Goal: Check status: Check status

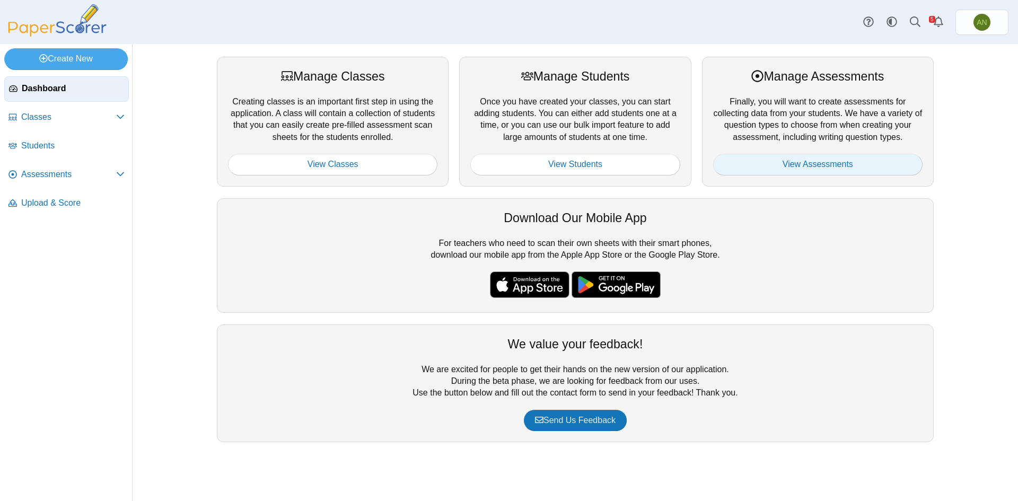
click at [832, 167] on link "View Assessments" at bounding box center [817, 164] width 209 height 21
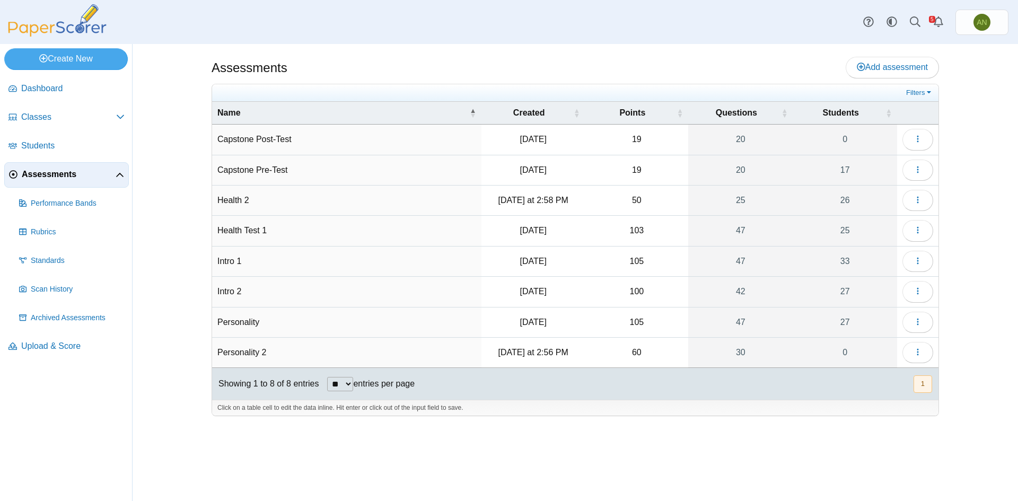
click at [240, 197] on td "Health 2" at bounding box center [346, 200] width 269 height 30
click at [915, 196] on span "button" at bounding box center [917, 200] width 8 height 9
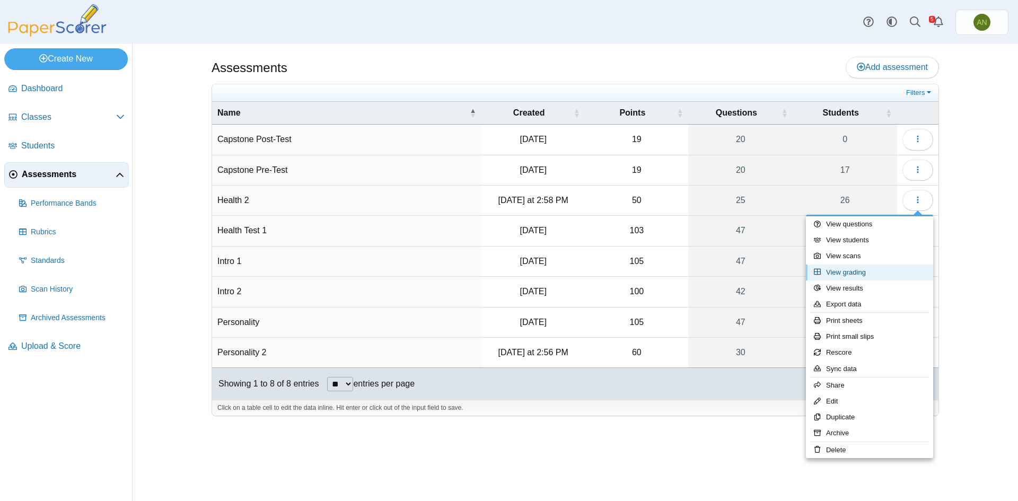
click at [874, 273] on link "View grading" at bounding box center [869, 272] width 127 height 16
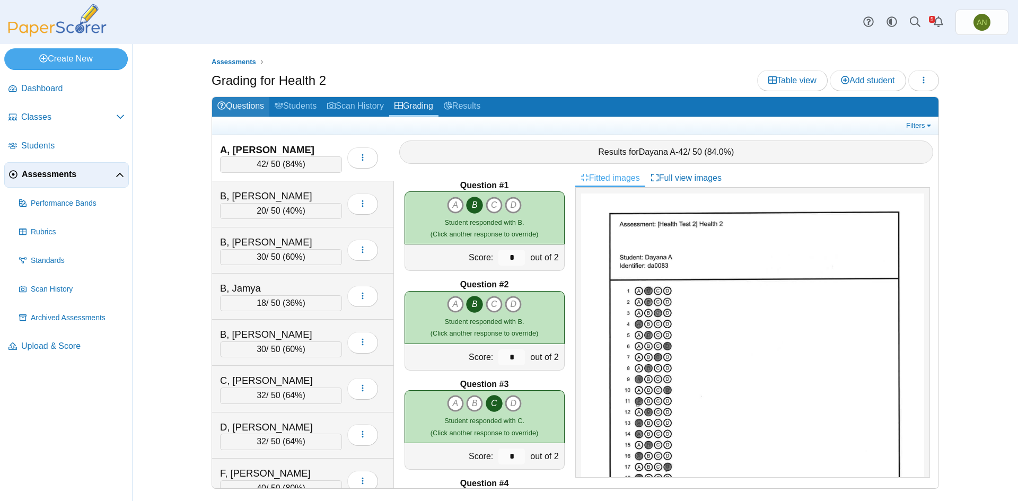
click at [254, 102] on link "Questions" at bounding box center [240, 107] width 57 height 20
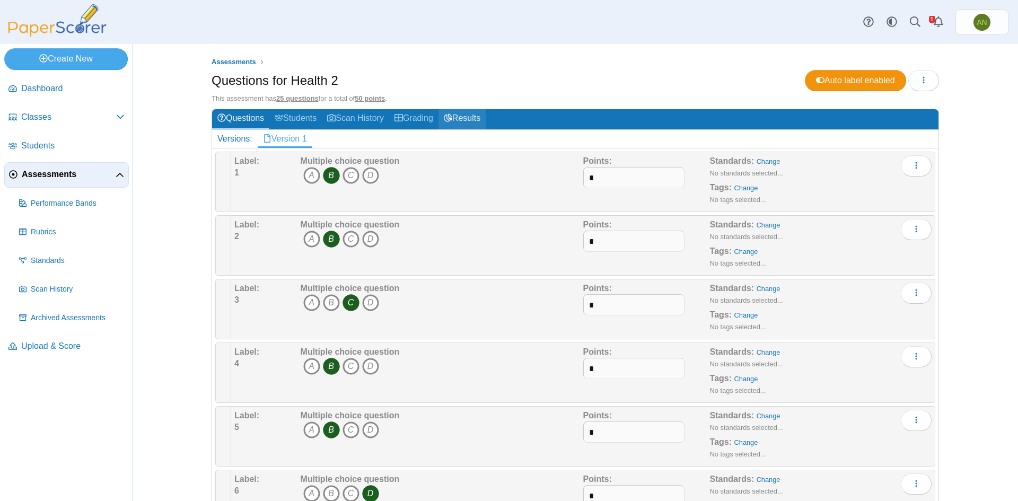
click at [464, 122] on link "Results" at bounding box center [461, 119] width 47 height 20
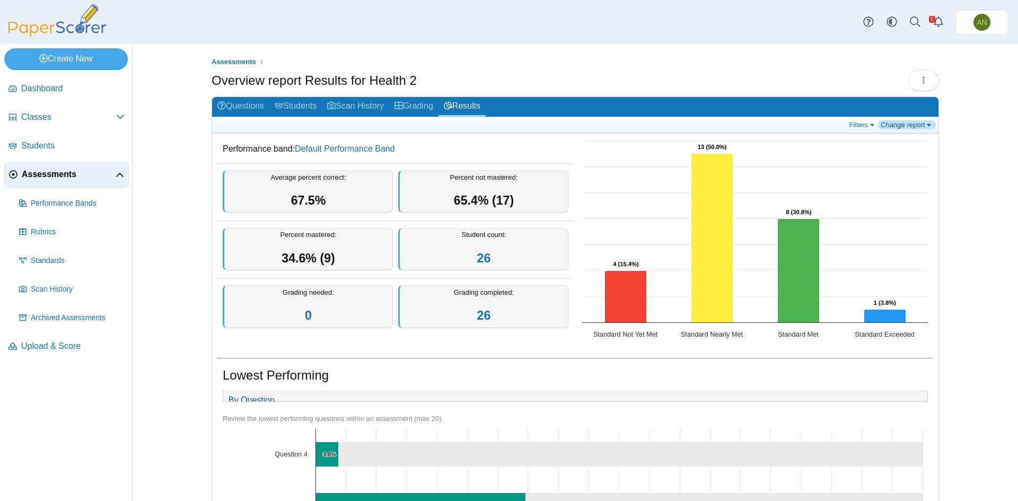
click at [886, 124] on link "Change report" at bounding box center [907, 124] width 58 height 9
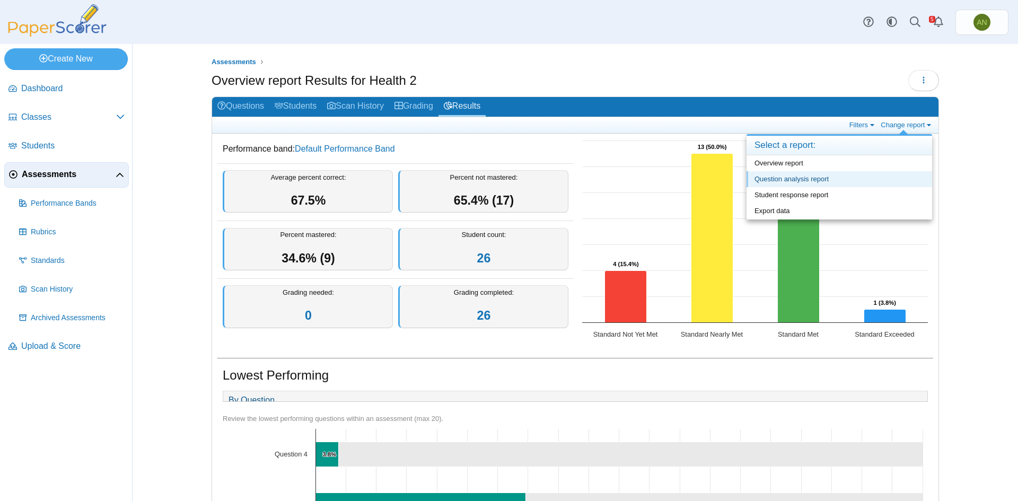
click at [786, 179] on link "Question analysis report" at bounding box center [838, 179] width 185 height 16
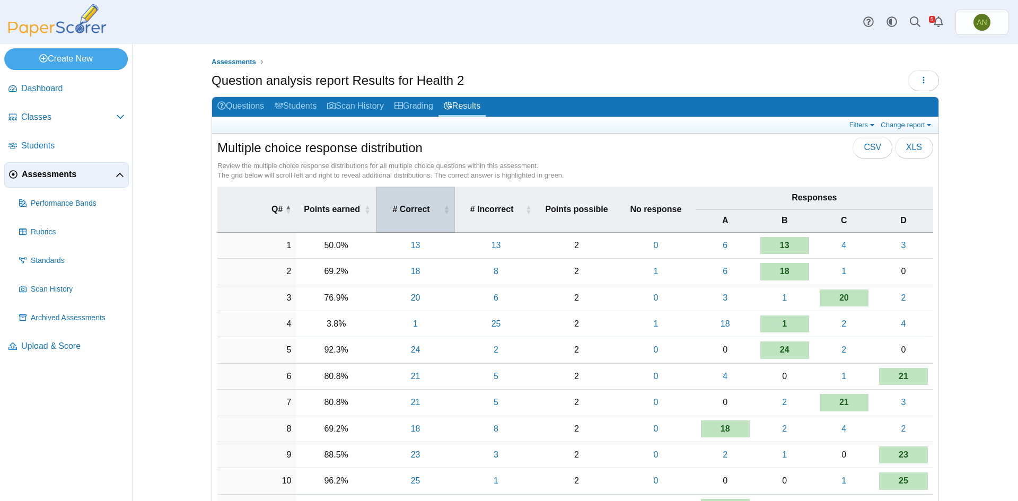
click at [423, 207] on span "# Correct" at bounding box center [411, 210] width 60 height 12
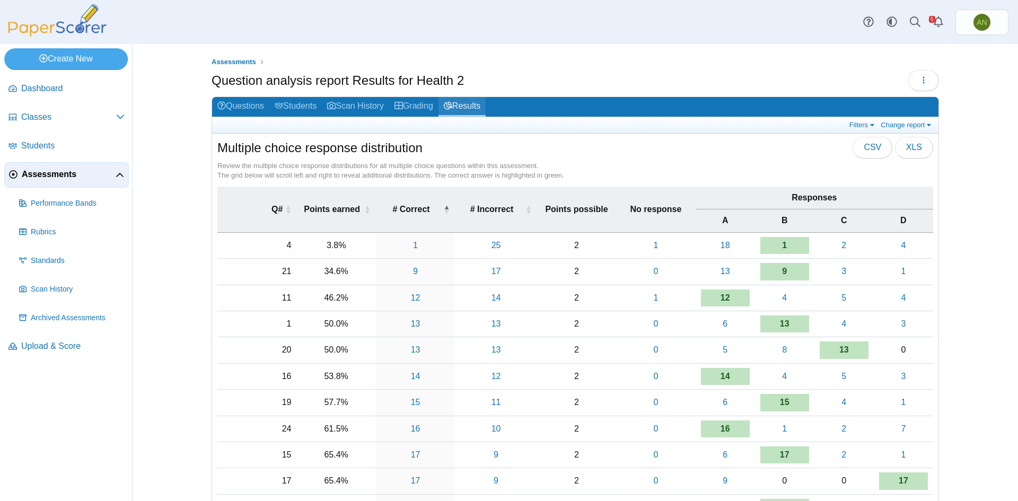
click at [475, 105] on link "Results" at bounding box center [461, 107] width 47 height 20
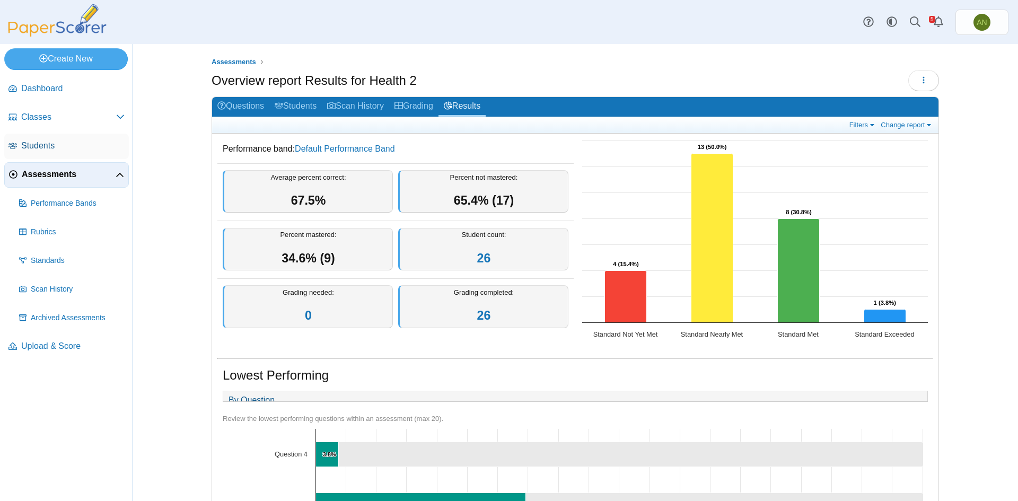
click at [44, 145] on span "Students" at bounding box center [72, 146] width 103 height 12
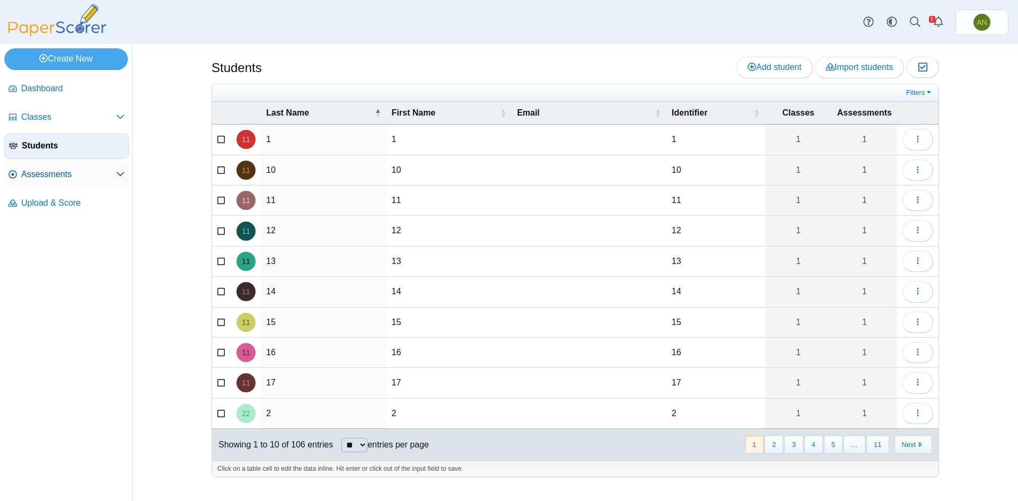
click at [52, 172] on span "Assessments" at bounding box center [68, 175] width 95 height 12
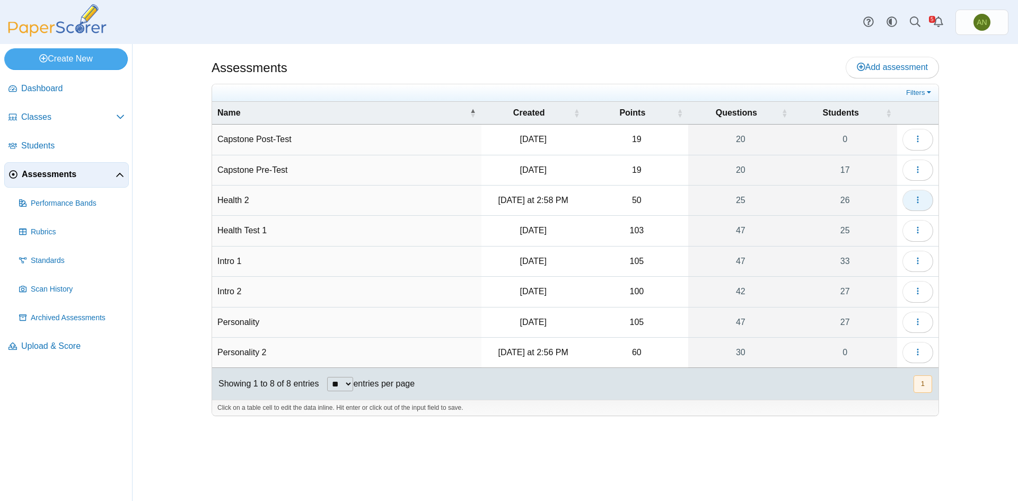
click at [922, 205] on button "button" at bounding box center [917, 200] width 31 height 21
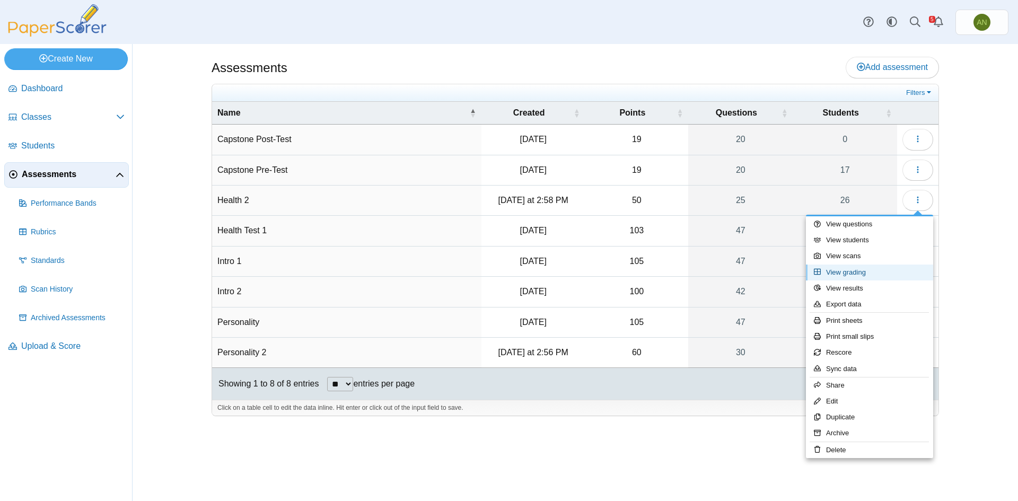
click at [893, 275] on link "View grading" at bounding box center [869, 272] width 127 height 16
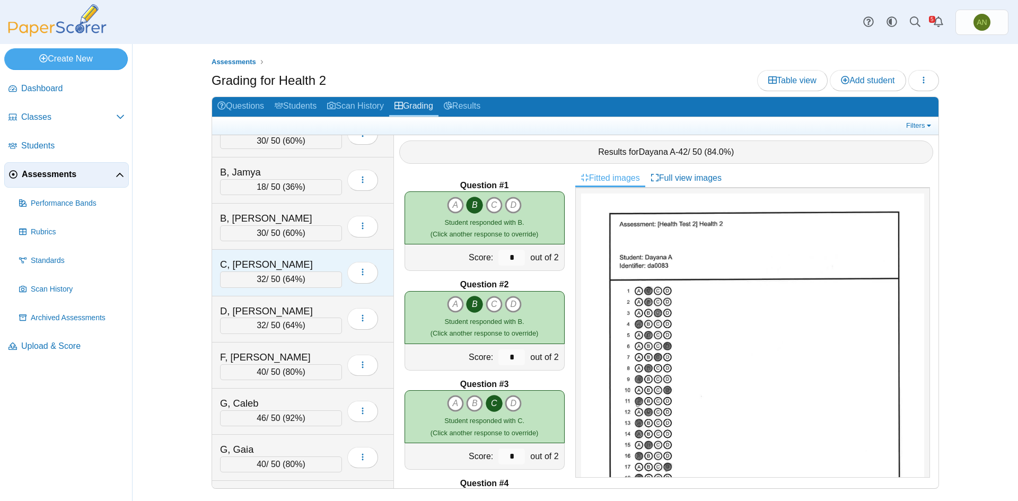
scroll to position [159, 0]
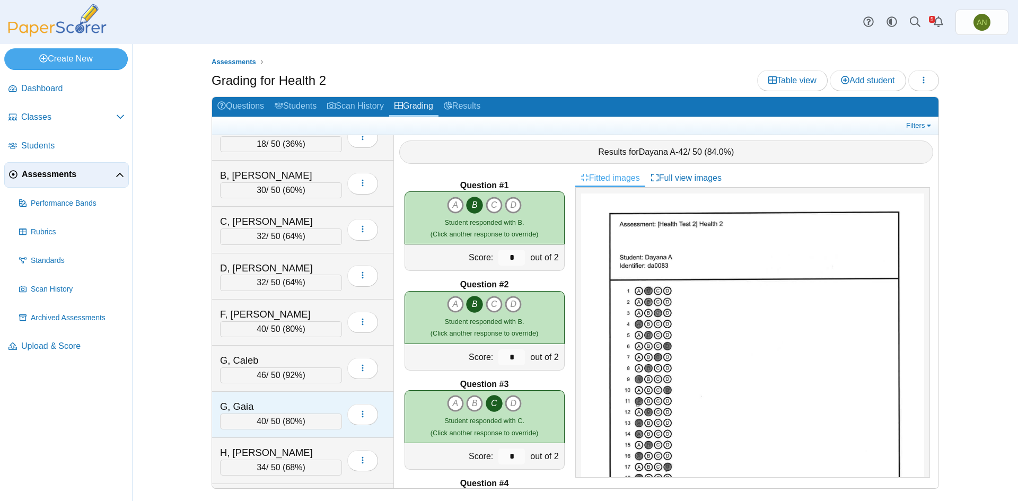
click at [328, 397] on div "G, Gaia 40 / 50 ( 80% ) Loading…" at bounding box center [303, 415] width 182 height 46
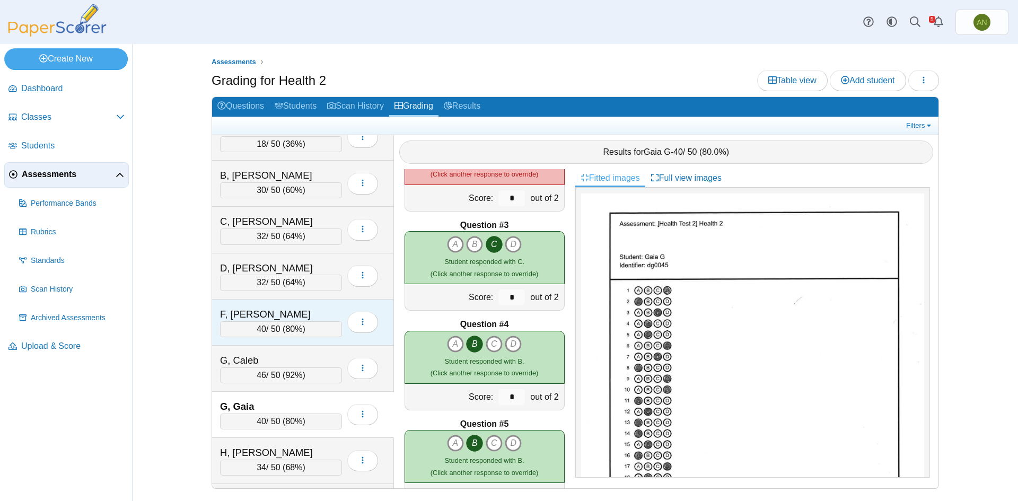
scroll to position [0, 0]
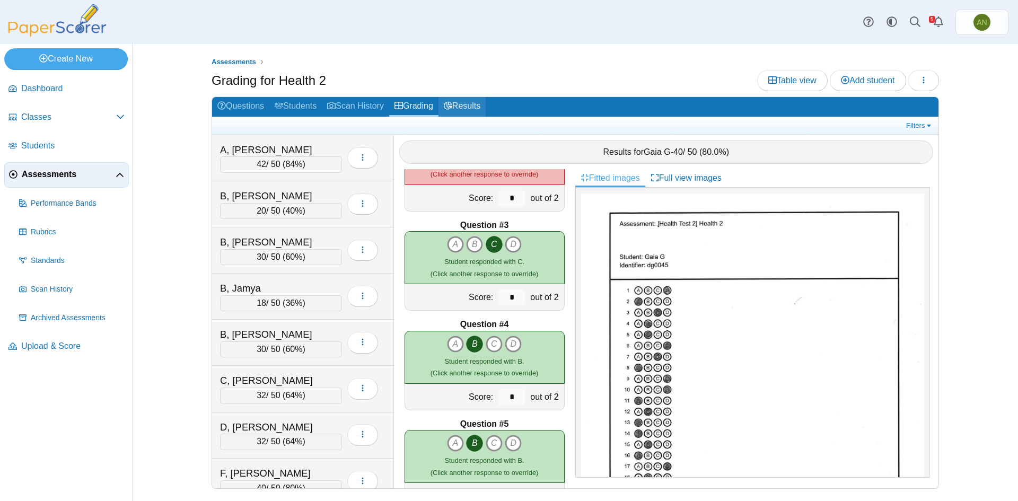
click at [467, 103] on link "Results" at bounding box center [461, 107] width 47 height 20
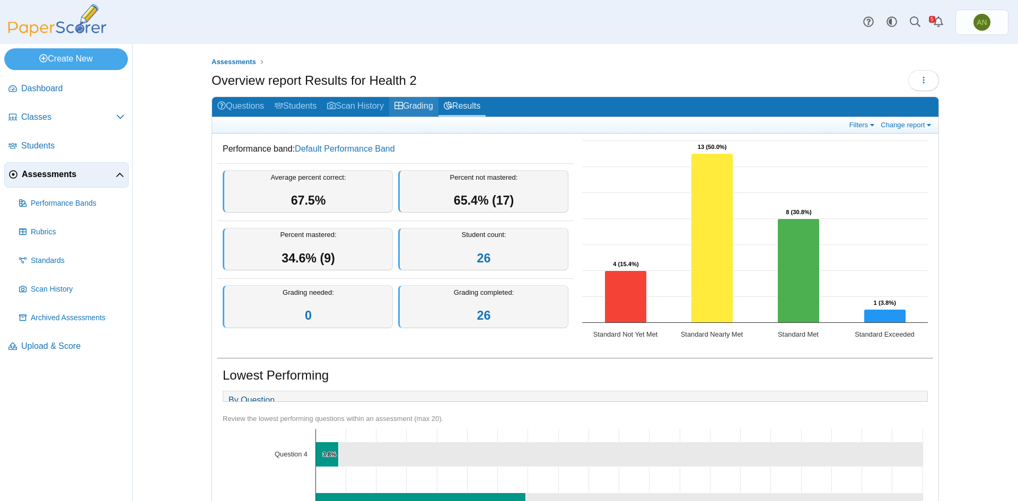
click at [424, 108] on link "Grading" at bounding box center [413, 107] width 49 height 20
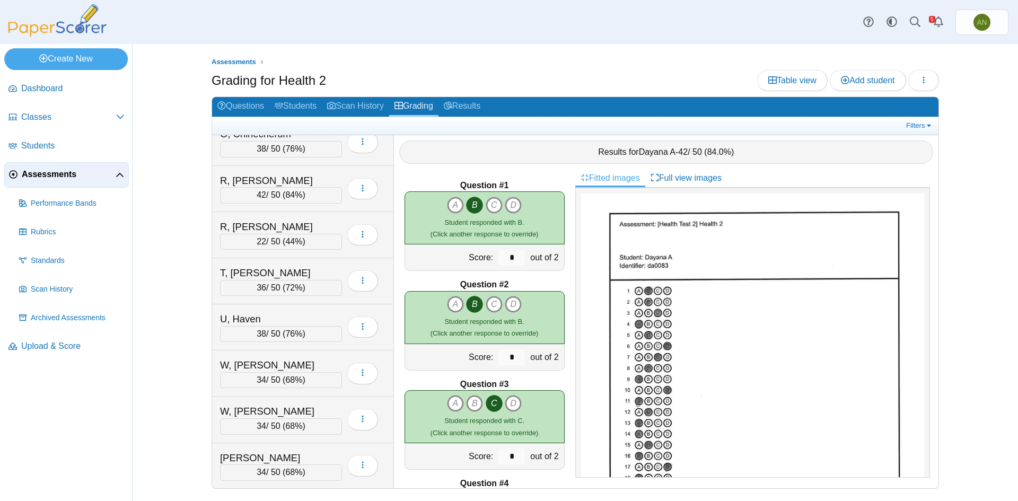
scroll to position [847, 0]
